Goal: Information Seeking & Learning: Learn about a topic

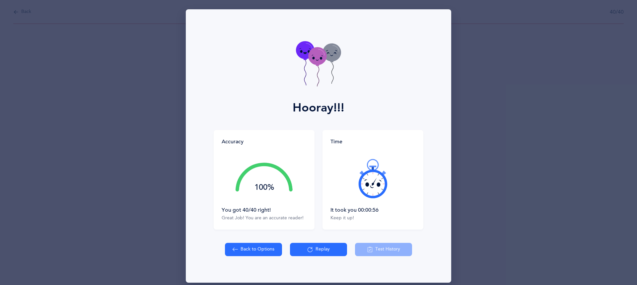
click at [257, 245] on button "Back to Options" at bounding box center [253, 249] width 57 height 13
select select "27"
select select "single"
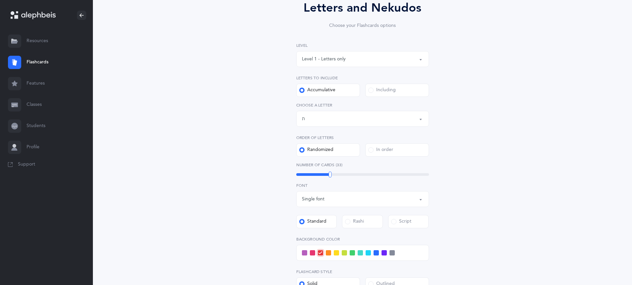
scroll to position [196, 0]
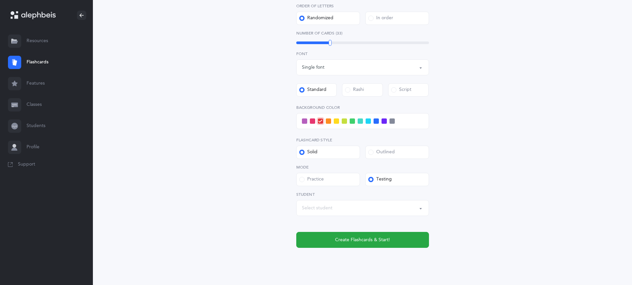
click at [365, 125] on div at bounding box center [362, 121] width 133 height 16
click at [366, 118] on div at bounding box center [362, 121] width 133 height 16
click at [360, 119] on span at bounding box center [360, 120] width 5 height 5
click at [0, 0] on input "checkbox" at bounding box center [0, 0] width 0 height 0
click at [328, 170] on label "Mode" at bounding box center [362, 167] width 133 height 6
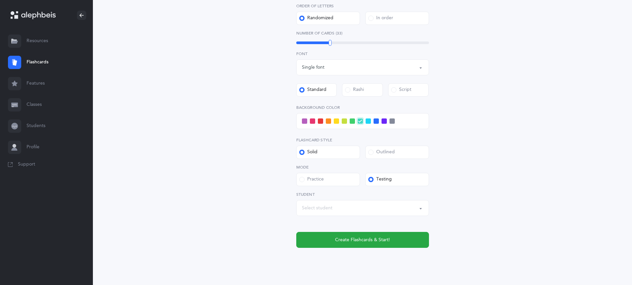
click at [327, 179] on label "Practice" at bounding box center [328, 179] width 64 height 13
click at [0, 0] on input "Practice" at bounding box center [0, 0] width 0 height 0
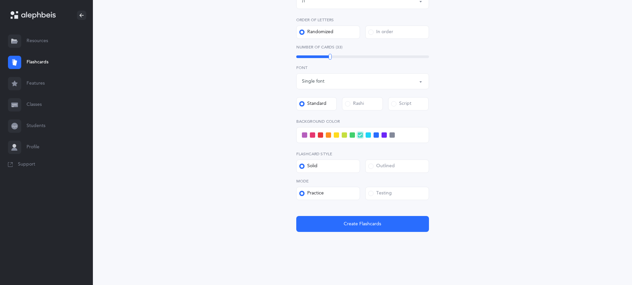
scroll to position [183, 0]
drag, startPoint x: 385, startPoint y: 189, endPoint x: 375, endPoint y: 176, distance: 16.5
click at [385, 189] on label "Testing" at bounding box center [397, 193] width 64 height 13
click at [0, 0] on input "Testing" at bounding box center [0, 0] width 0 height 0
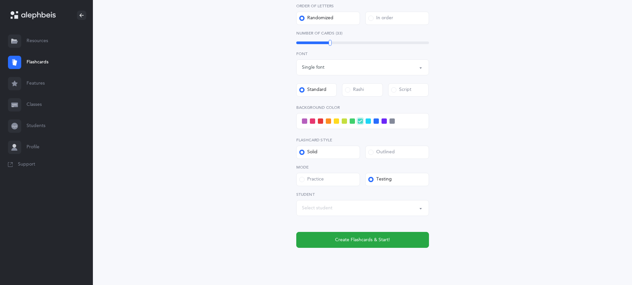
click at [422, 250] on div "Letters and Nekudos Choose your Flashcards options Level 1 - Letters only Level…" at bounding box center [362, 62] width 303 height 426
click at [421, 248] on div "Letters and Nekudos Choose your Flashcards options Level 1 - Letters only Level…" at bounding box center [362, 62] width 303 height 426
click at [413, 239] on button "Create Flashcards & Start!" at bounding box center [362, 240] width 133 height 16
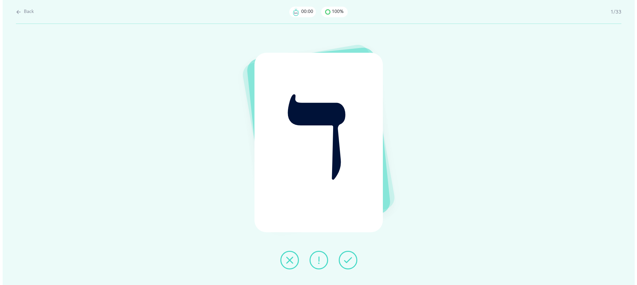
scroll to position [0, 0]
click at [343, 258] on button at bounding box center [348, 260] width 19 height 19
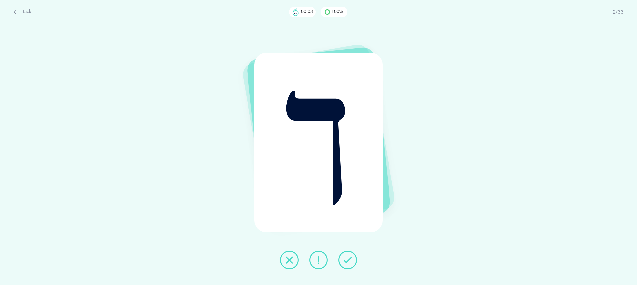
click at [343, 258] on button at bounding box center [348, 260] width 19 height 19
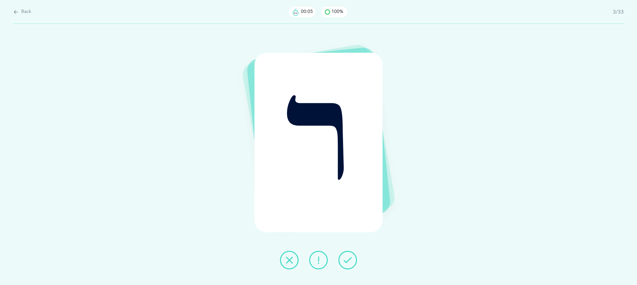
click at [343, 258] on button at bounding box center [348, 260] width 19 height 19
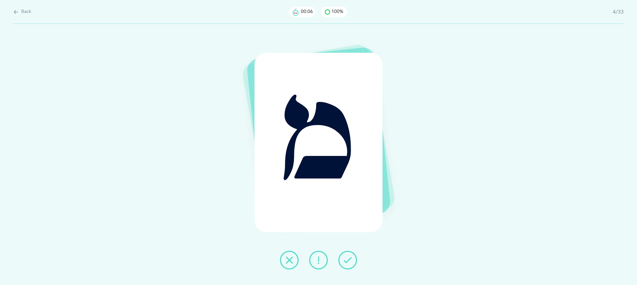
click at [343, 258] on button at bounding box center [348, 260] width 19 height 19
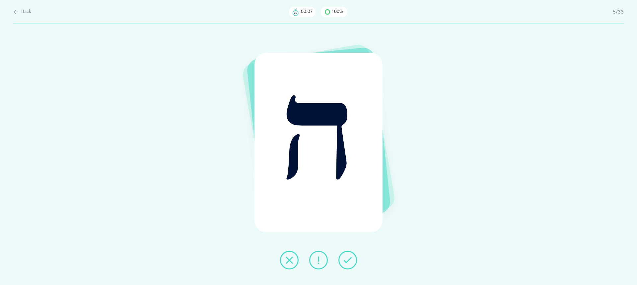
click at [343, 258] on button at bounding box center [348, 260] width 19 height 19
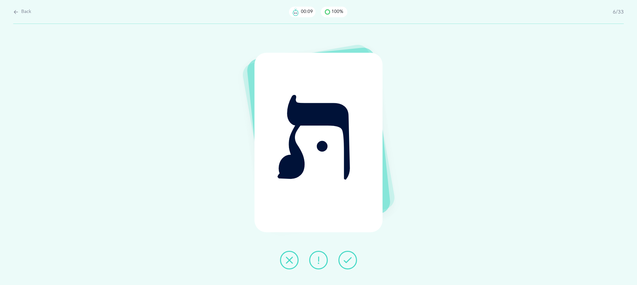
click at [343, 258] on button at bounding box center [348, 260] width 19 height 19
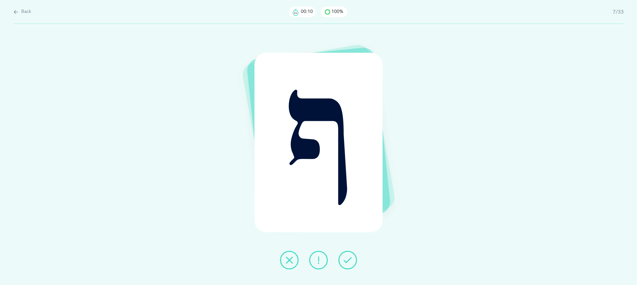
click at [343, 258] on button at bounding box center [348, 260] width 19 height 19
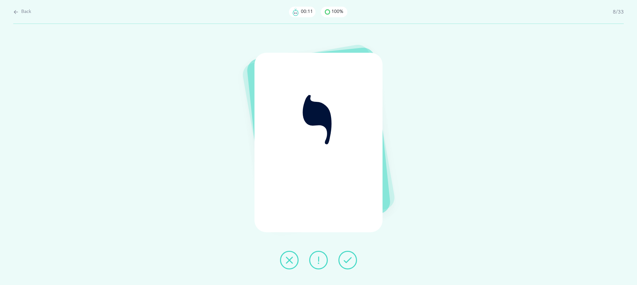
click at [343, 258] on button at bounding box center [348, 260] width 19 height 19
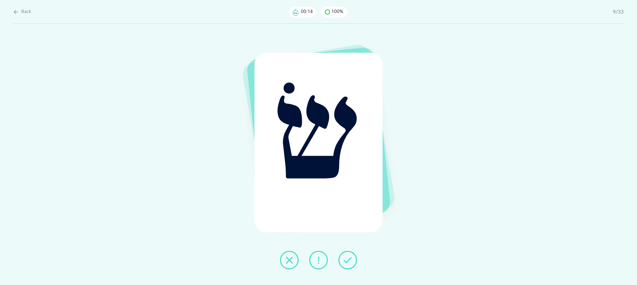
click at [343, 258] on button at bounding box center [348, 260] width 19 height 19
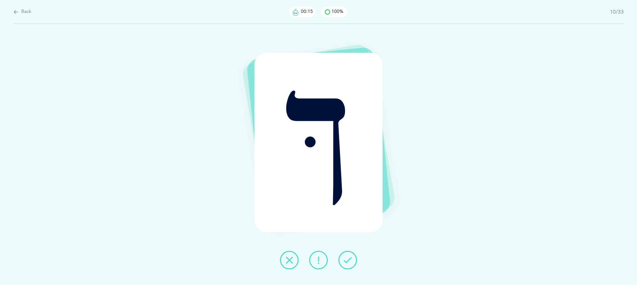
click at [343, 258] on button at bounding box center [348, 260] width 19 height 19
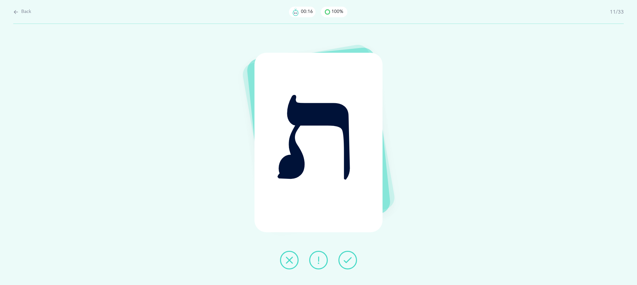
click at [343, 258] on button at bounding box center [348, 260] width 19 height 19
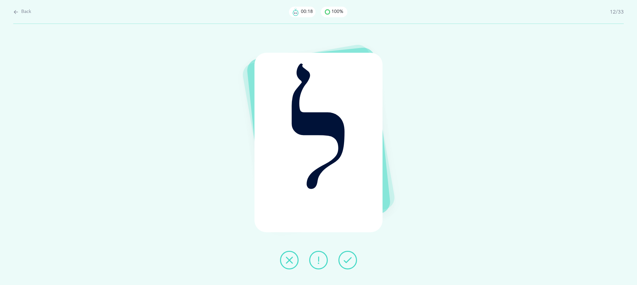
click at [343, 258] on button at bounding box center [348, 260] width 19 height 19
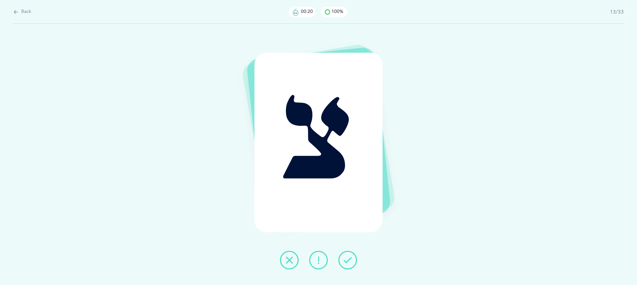
click at [343, 258] on button at bounding box center [348, 260] width 19 height 19
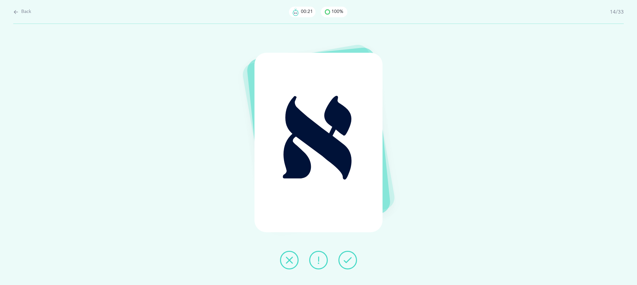
click at [343, 258] on button at bounding box center [348, 260] width 19 height 19
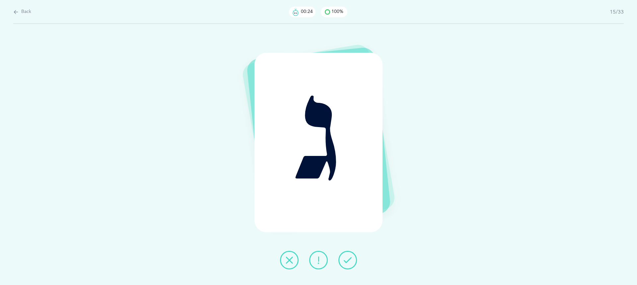
click at [343, 258] on button at bounding box center [348, 260] width 19 height 19
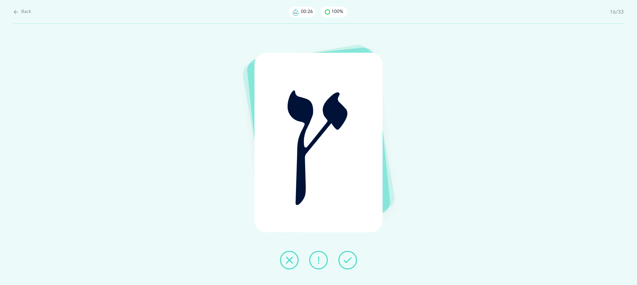
click at [343, 258] on button at bounding box center [348, 260] width 19 height 19
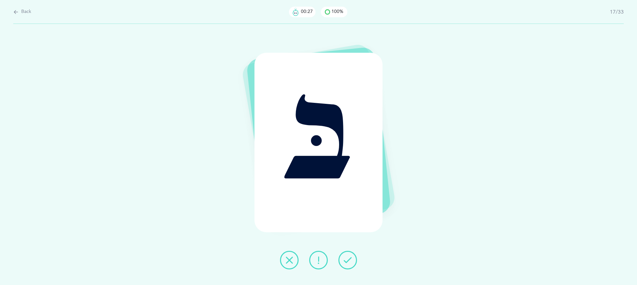
click at [343, 258] on button at bounding box center [348, 260] width 19 height 19
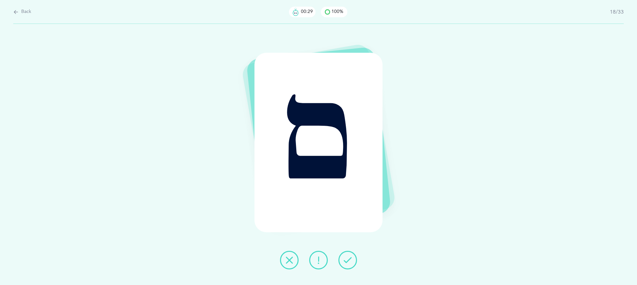
click at [343, 258] on button at bounding box center [348, 260] width 19 height 19
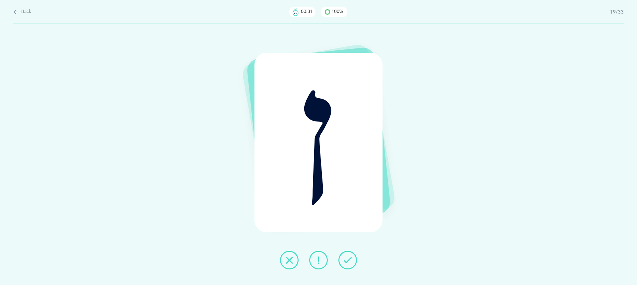
click at [343, 258] on button at bounding box center [348, 260] width 19 height 19
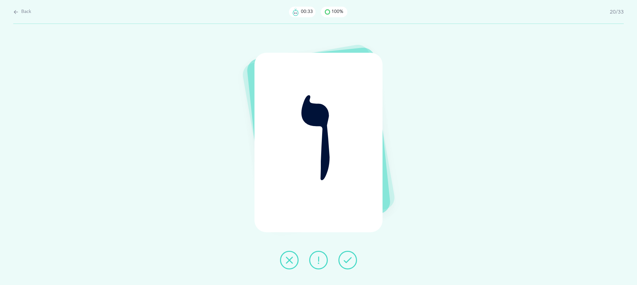
click at [343, 258] on button at bounding box center [348, 260] width 19 height 19
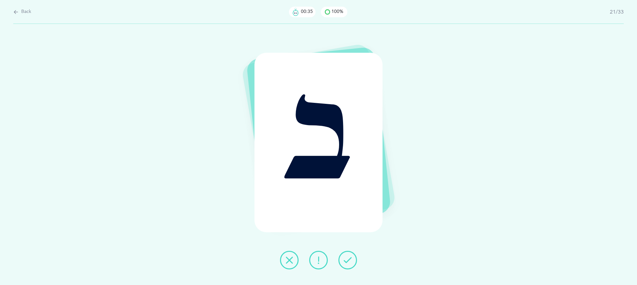
click at [343, 258] on button at bounding box center [348, 260] width 19 height 19
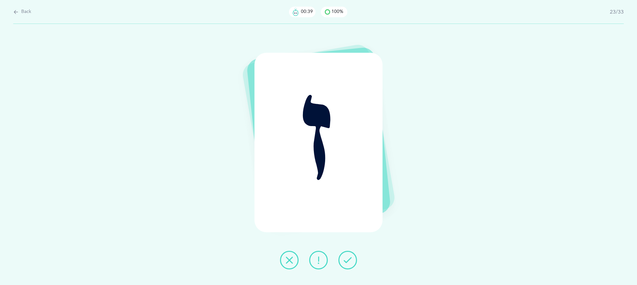
click at [343, 258] on button at bounding box center [348, 260] width 19 height 19
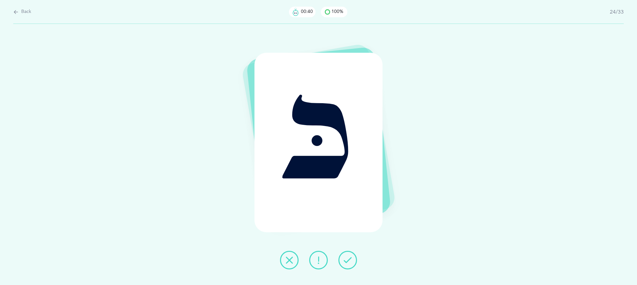
click at [343, 258] on button at bounding box center [348, 260] width 19 height 19
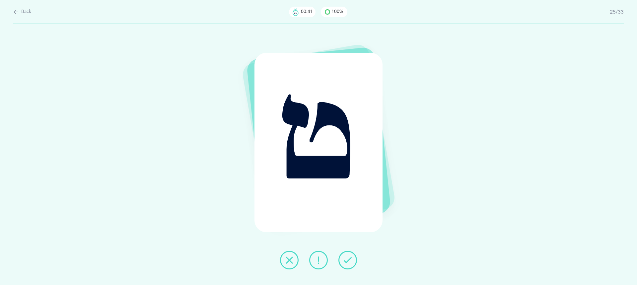
click at [343, 258] on button at bounding box center [348, 260] width 19 height 19
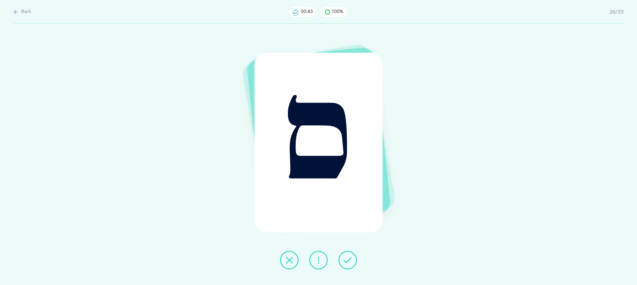
click at [343, 258] on button at bounding box center [348, 260] width 19 height 19
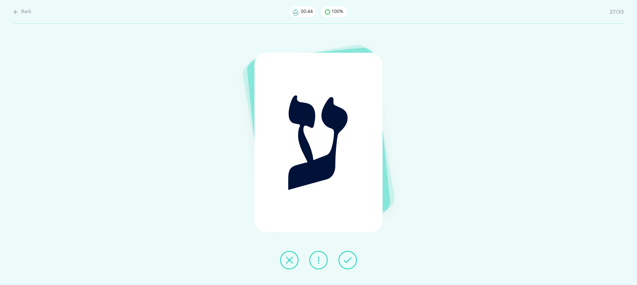
click at [343, 258] on button at bounding box center [348, 260] width 19 height 19
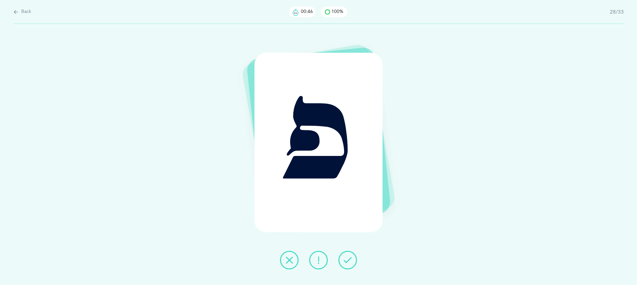
click at [343, 258] on button at bounding box center [348, 260] width 19 height 19
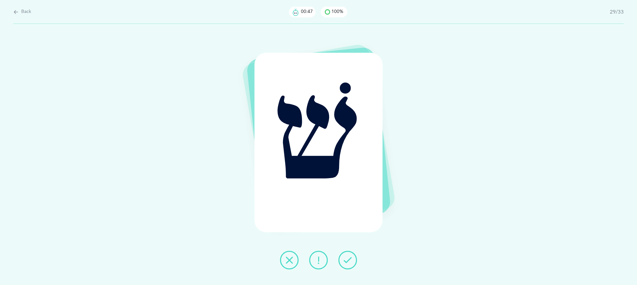
click at [343, 258] on button at bounding box center [348, 260] width 19 height 19
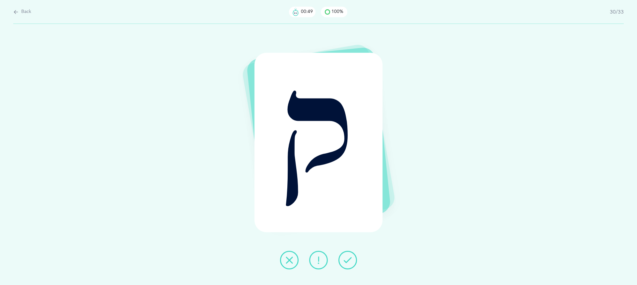
click at [343, 258] on button at bounding box center [348, 260] width 19 height 19
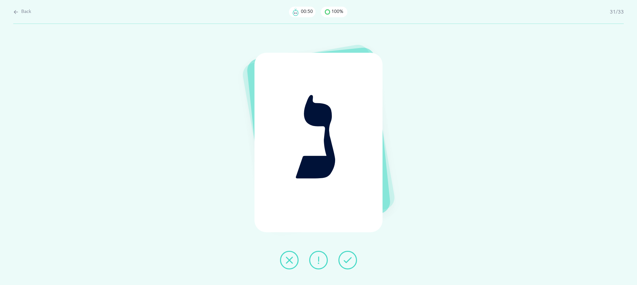
click at [343, 258] on button at bounding box center [348, 260] width 19 height 19
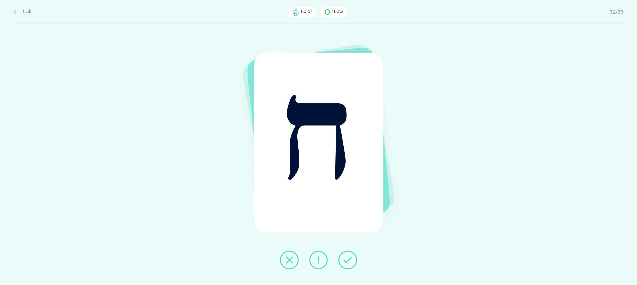
click at [343, 258] on button at bounding box center [348, 260] width 19 height 19
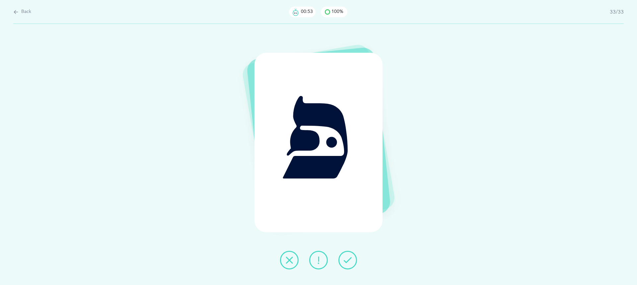
click at [343, 258] on button at bounding box center [348, 260] width 19 height 19
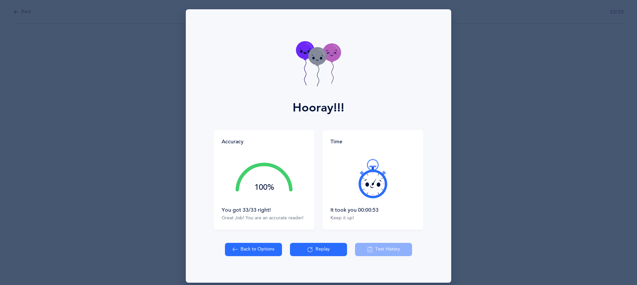
click at [365, 184] on icon at bounding box center [367, 185] width 4 height 4
click at [303, 252] on button "Replay" at bounding box center [318, 249] width 57 height 13
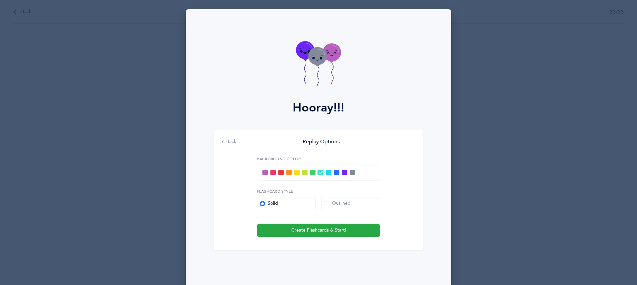
click at [351, 175] on span at bounding box center [352, 172] width 5 height 5
click at [0, 0] on input "checkbox" at bounding box center [0, 0] width 0 height 0
click at [341, 232] on span "Create Flashcards & Start!" at bounding box center [318, 230] width 55 height 7
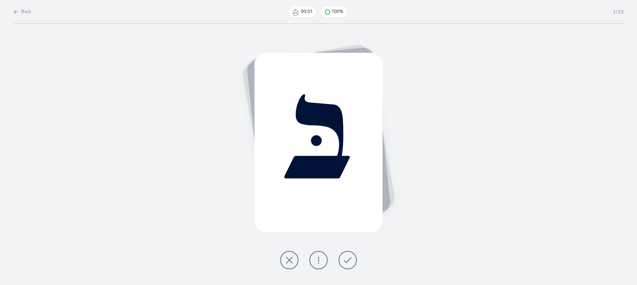
click at [348, 261] on icon at bounding box center [348, 260] width 8 height 8
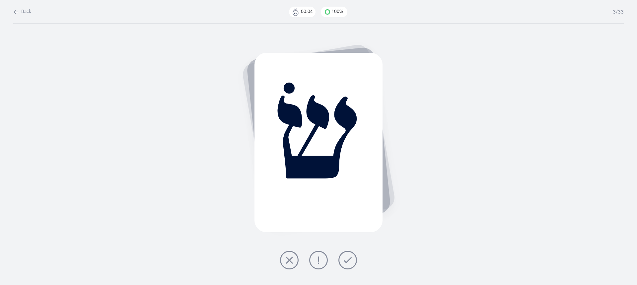
click at [348, 261] on icon at bounding box center [348, 260] width 8 height 8
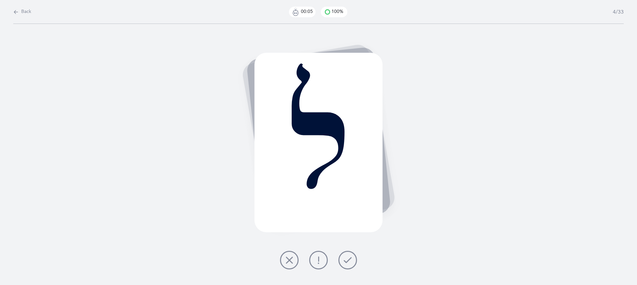
click at [348, 261] on icon at bounding box center [348, 260] width 8 height 8
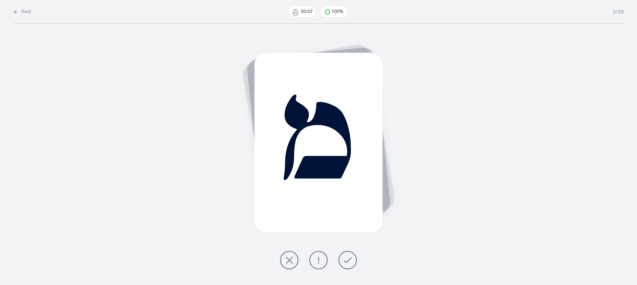
click at [348, 261] on icon at bounding box center [348, 260] width 8 height 8
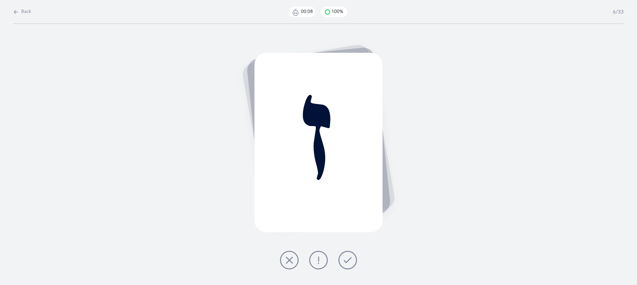
click at [348, 261] on icon at bounding box center [348, 260] width 8 height 8
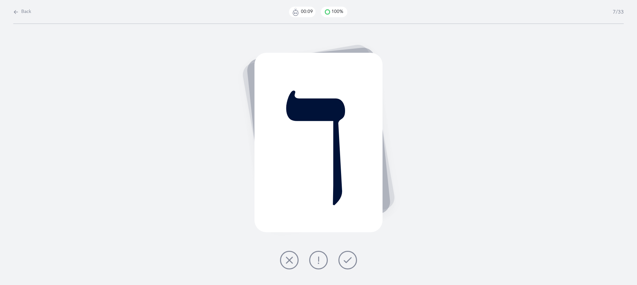
click at [348, 261] on icon at bounding box center [348, 260] width 8 height 8
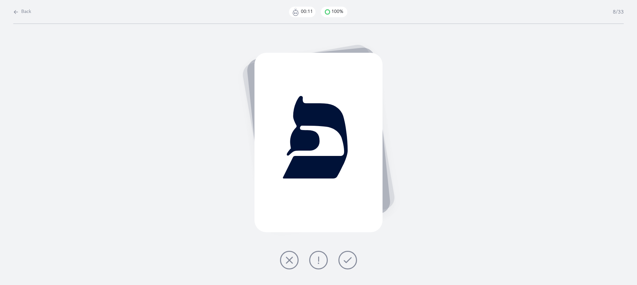
click at [348, 261] on icon at bounding box center [348, 260] width 8 height 8
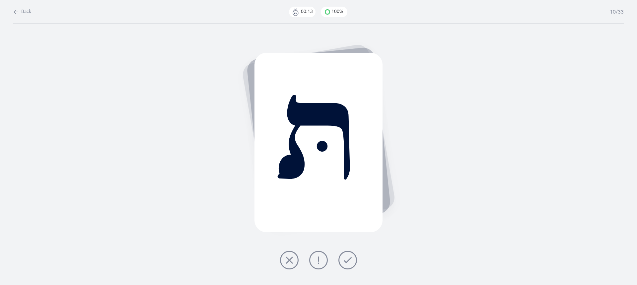
click at [348, 261] on icon at bounding box center [348, 260] width 8 height 8
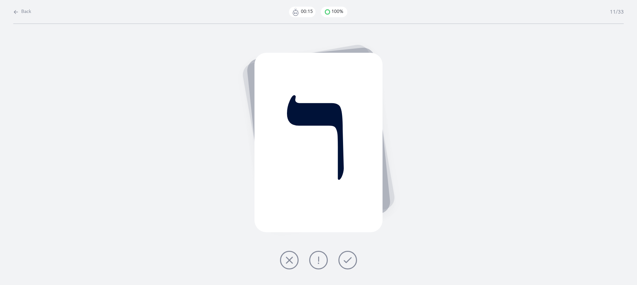
click at [348, 261] on icon at bounding box center [348, 260] width 8 height 8
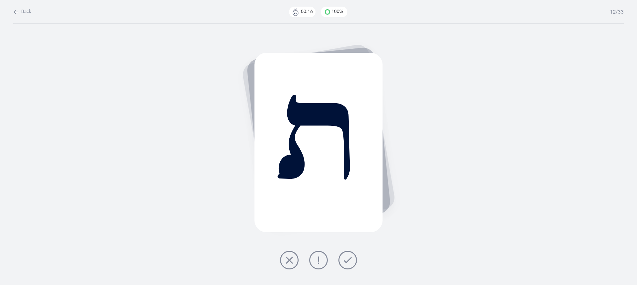
click at [348, 261] on icon at bounding box center [348, 260] width 8 height 8
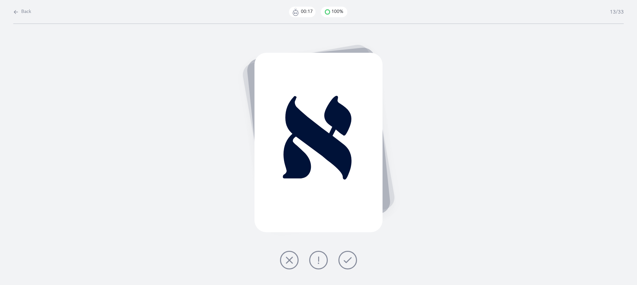
click at [348, 261] on icon at bounding box center [348, 260] width 8 height 8
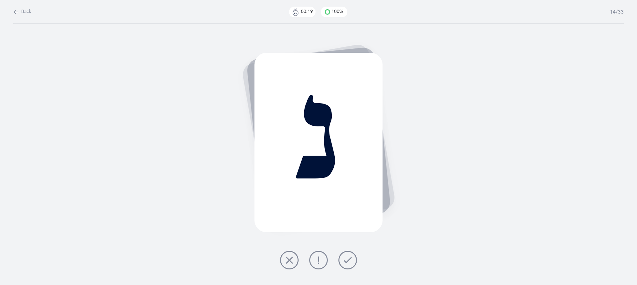
click at [348, 261] on icon at bounding box center [348, 260] width 8 height 8
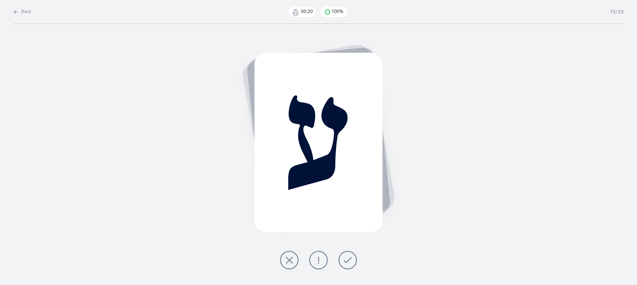
click at [348, 261] on icon at bounding box center [348, 260] width 8 height 8
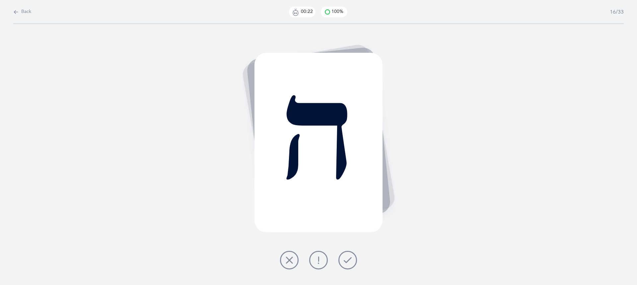
click at [348, 261] on icon at bounding box center [348, 260] width 8 height 8
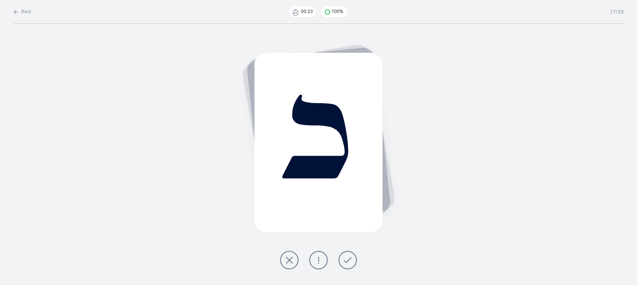
click at [348, 261] on icon at bounding box center [348, 260] width 8 height 8
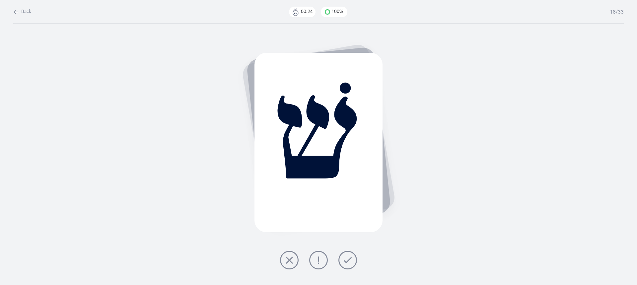
click at [348, 261] on icon at bounding box center [348, 260] width 8 height 8
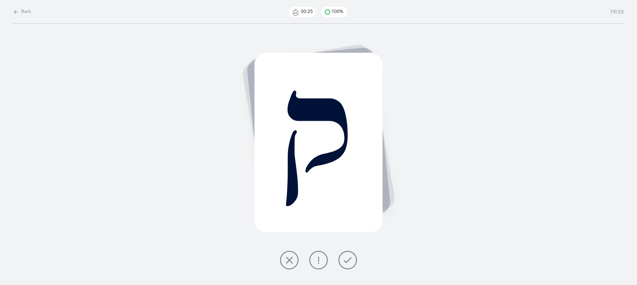
click at [348, 261] on icon at bounding box center [348, 260] width 8 height 8
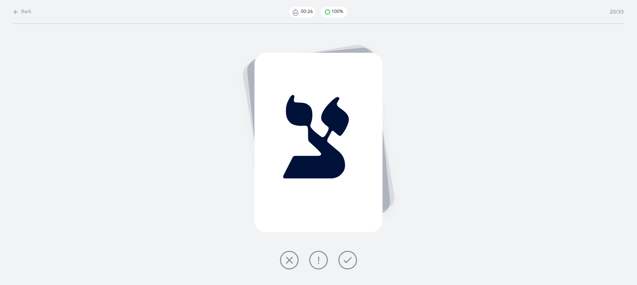
click at [348, 261] on icon at bounding box center [348, 260] width 8 height 8
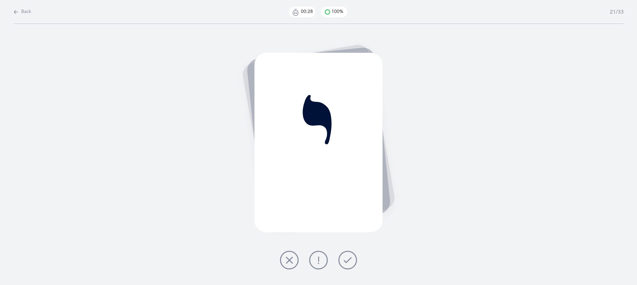
click at [348, 261] on icon at bounding box center [348, 260] width 8 height 8
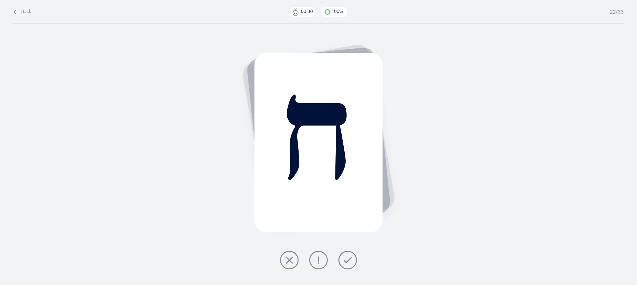
click at [348, 261] on icon at bounding box center [348, 260] width 8 height 8
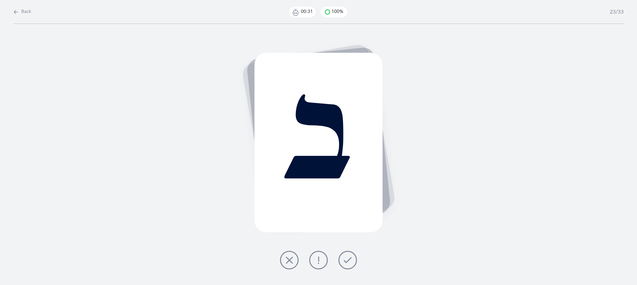
click at [348, 261] on icon at bounding box center [348, 260] width 8 height 8
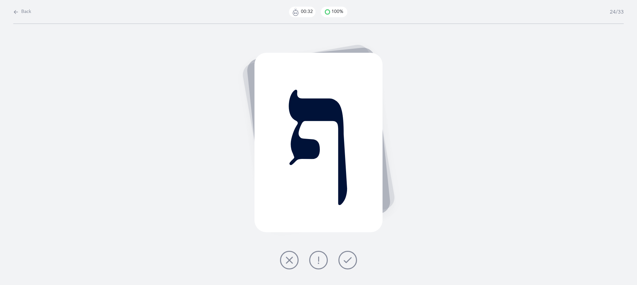
click at [348, 261] on icon at bounding box center [348, 260] width 8 height 8
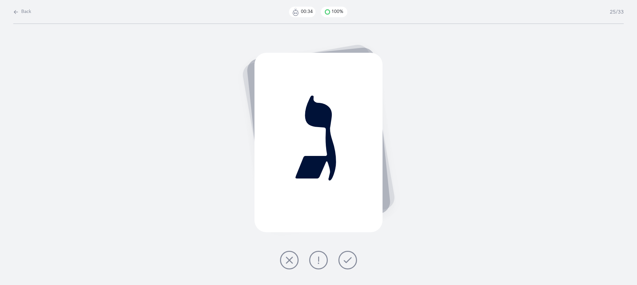
click at [348, 261] on icon at bounding box center [348, 260] width 8 height 8
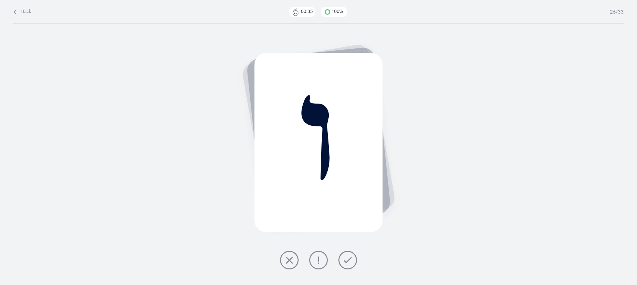
click at [348, 261] on icon at bounding box center [348, 260] width 8 height 8
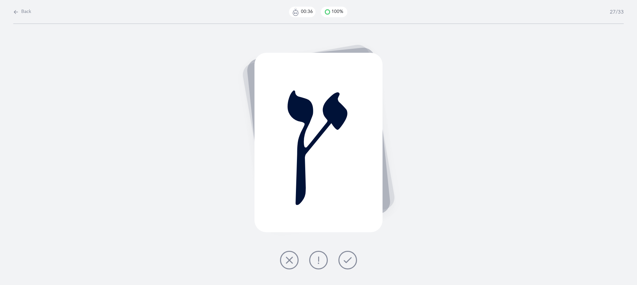
click at [348, 261] on icon at bounding box center [348, 260] width 8 height 8
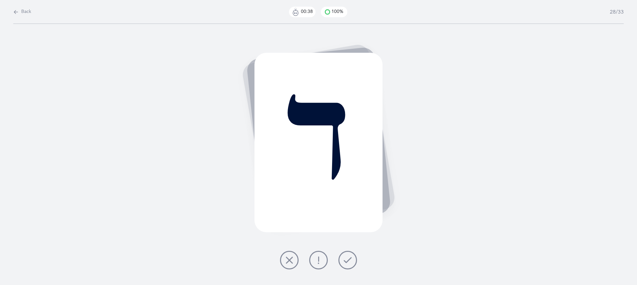
click at [348, 261] on icon at bounding box center [348, 260] width 8 height 8
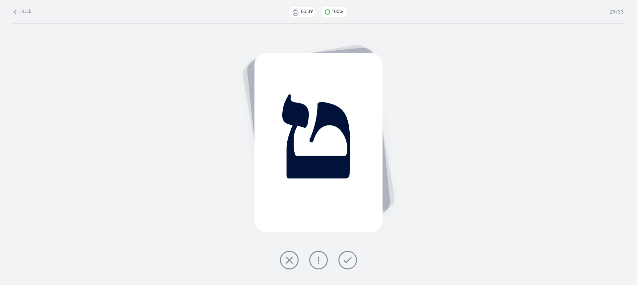
click at [348, 261] on icon at bounding box center [348, 260] width 8 height 8
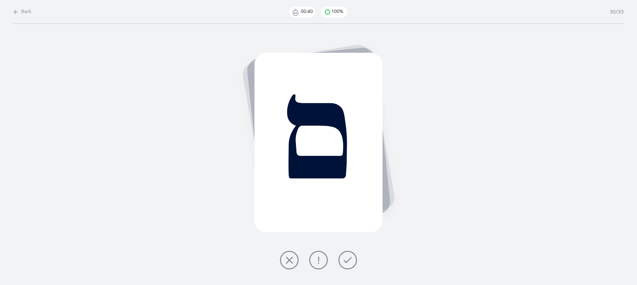
click at [348, 261] on icon at bounding box center [348, 260] width 8 height 8
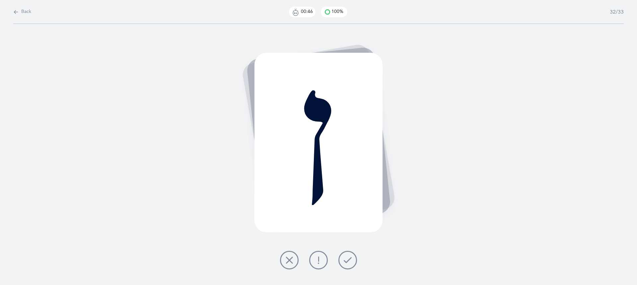
click at [348, 261] on icon at bounding box center [348, 260] width 8 height 8
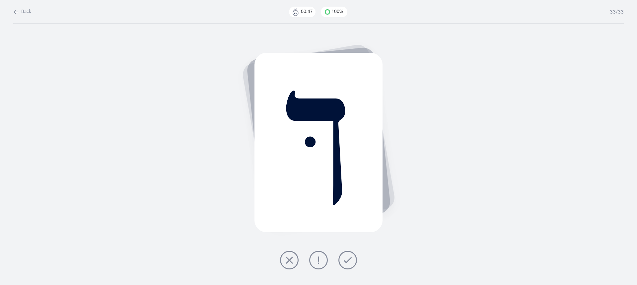
click at [348, 261] on icon at bounding box center [348, 260] width 8 height 8
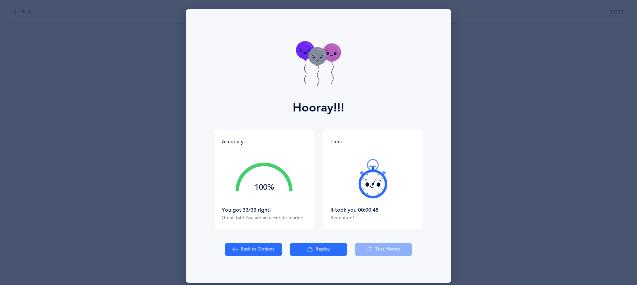
click at [372, 213] on div "It took you 00:00:48" at bounding box center [373, 209] width 85 height 7
click at [395, 214] on div "It took you 00:00:48 Keep it up!" at bounding box center [373, 213] width 85 height 15
